Goal: Ask a question

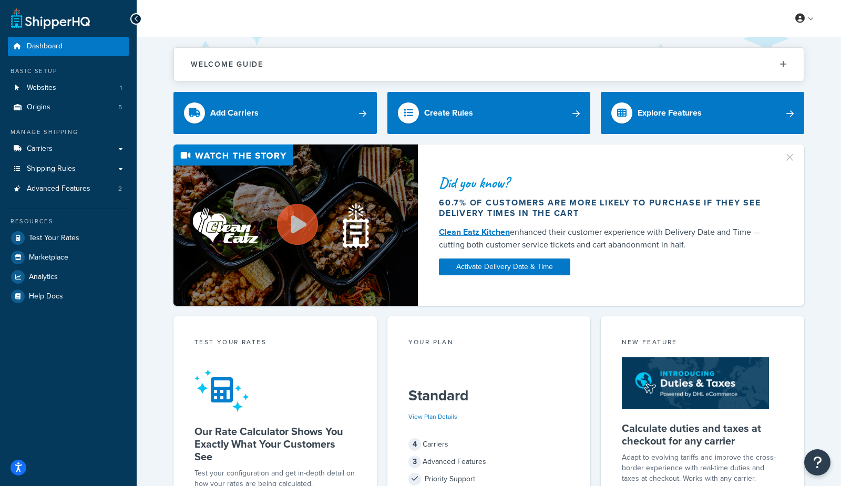
click at [154, 286] on div "Welcome Guide ShipperHQ: An Overview Carrier Setup Shipping Rules Overview Comm…" at bounding box center [489, 429] width 704 height 784
click at [817, 458] on icon "Open Resource Center" at bounding box center [817, 462] width 10 height 15
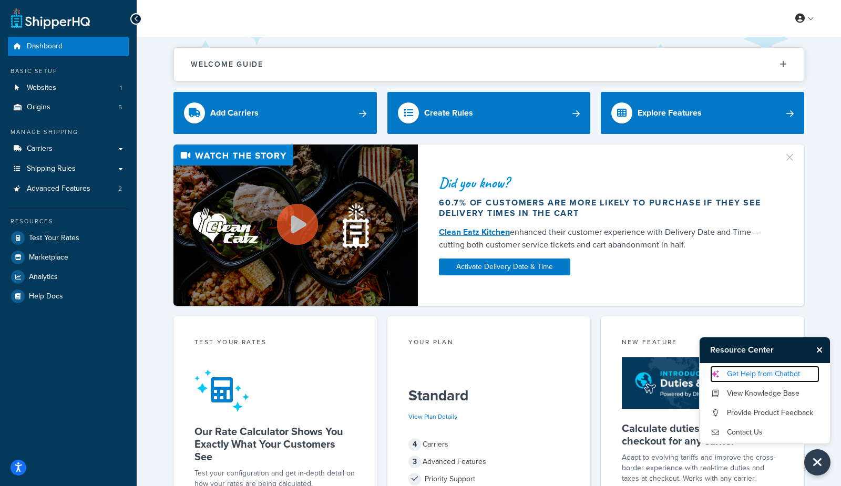
click at [732, 376] on link "Get Help from Chatbot" at bounding box center [764, 374] width 109 height 17
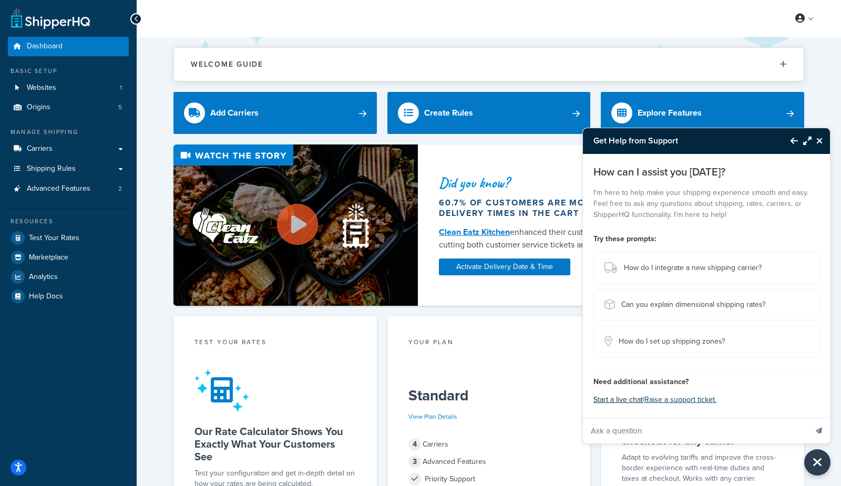
click at [626, 401] on button "Start a live chat" at bounding box center [617, 400] width 49 height 15
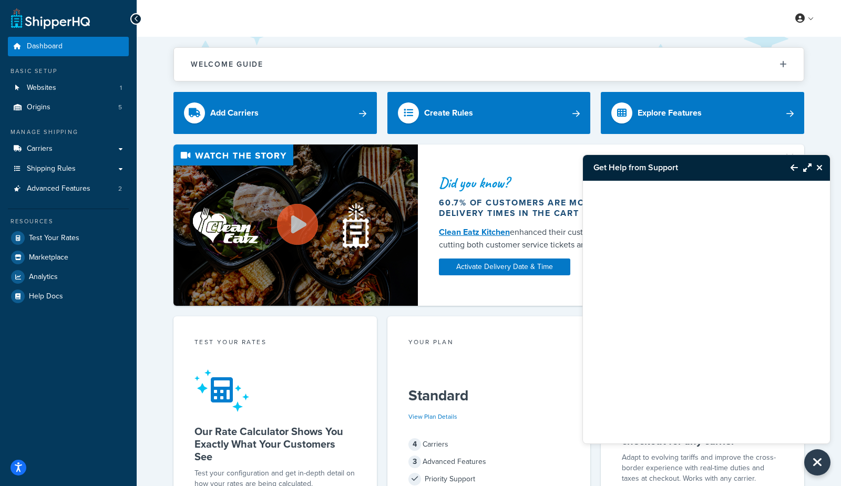
click at [819, 168] on icon "Close Resource Center" at bounding box center [819, 167] width 6 height 8
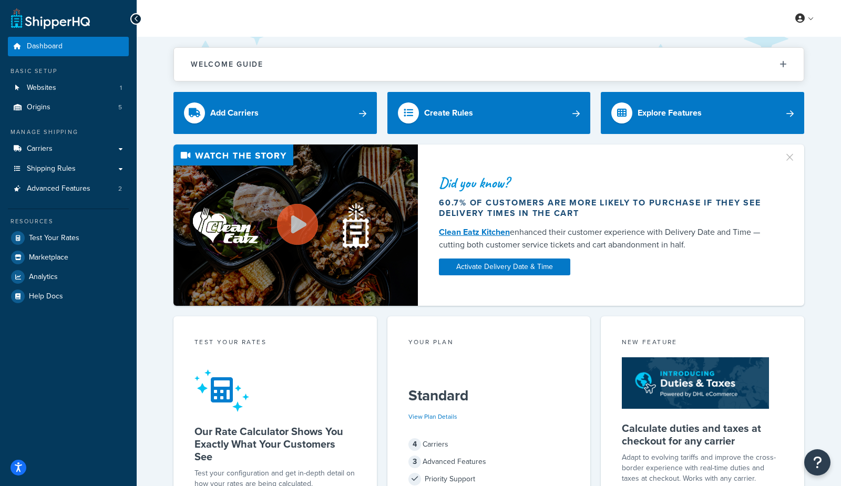
click at [819, 168] on div "Did you know? 60.7% of customers are more likely to purchase if they see delive…" at bounding box center [489, 224] width 662 height 161
click at [812, 468] on icon "Open Resource Center" at bounding box center [817, 462] width 10 height 15
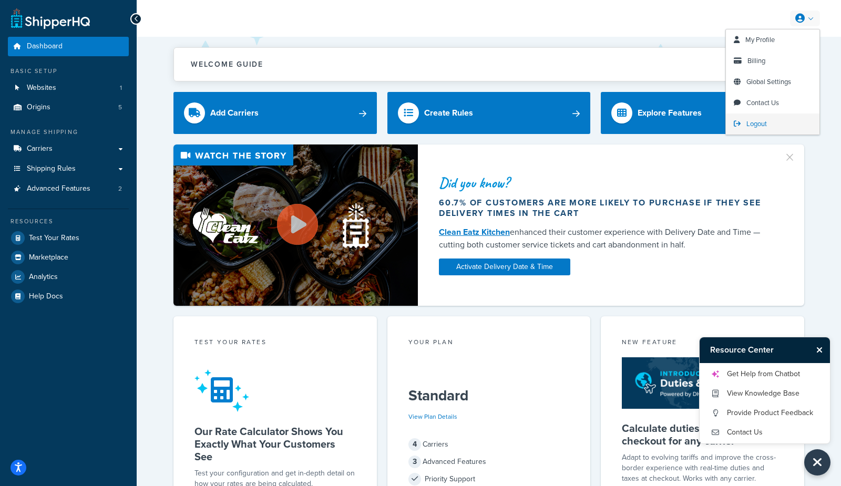
click at [760, 128] on span "Logout" at bounding box center [756, 124] width 20 height 10
